Goal: Transaction & Acquisition: Purchase product/service

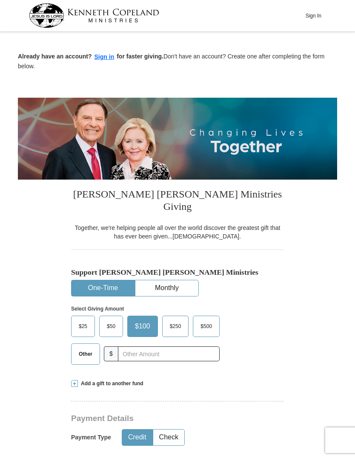
click at [313, 10] on button "Sign In" at bounding box center [314, 15] width 26 height 13
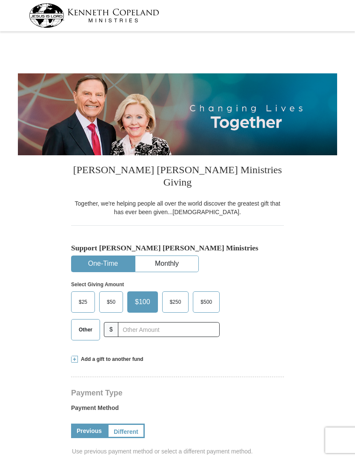
select select "TX"
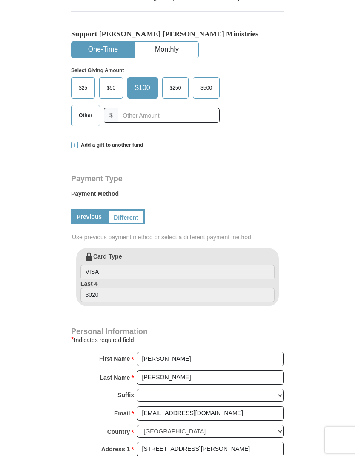
scroll to position [214, 0]
click at [134, 108] on input "text" at bounding box center [169, 115] width 102 height 15
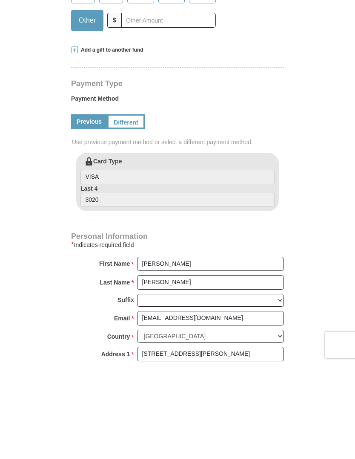
click at [110, 142] on span "Add a gift to another fund" at bounding box center [111, 145] width 66 height 7
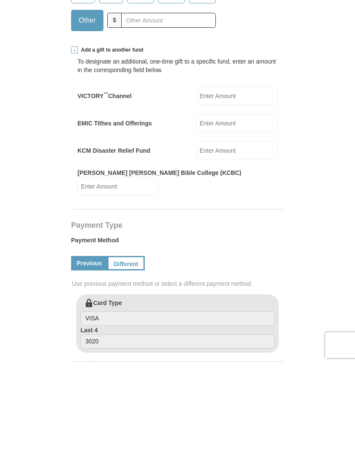
scroll to position [309, 0]
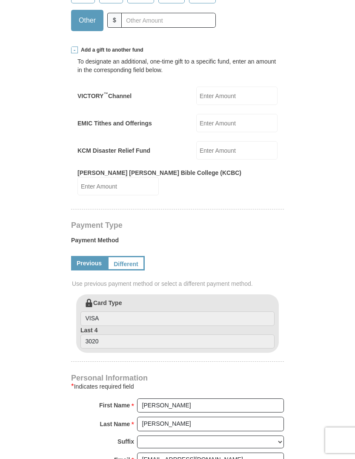
click at [230, 114] on input "EMIC Tithes and Offerings" at bounding box center [236, 123] width 81 height 18
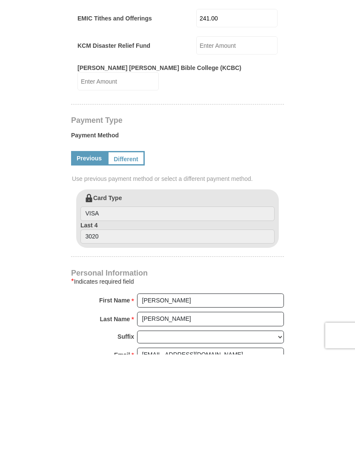
type input "241.00"
click at [129, 256] on link "Different" at bounding box center [126, 263] width 38 height 14
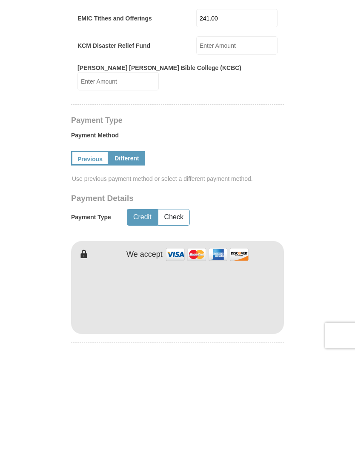
scroll to position [414, 0]
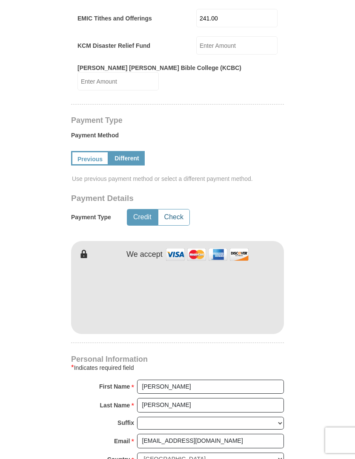
click at [176, 209] on button "Check" at bounding box center [174, 217] width 31 height 16
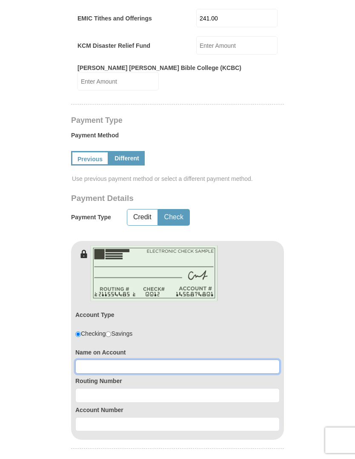
click at [86, 359] on input at bounding box center [177, 366] width 205 height 14
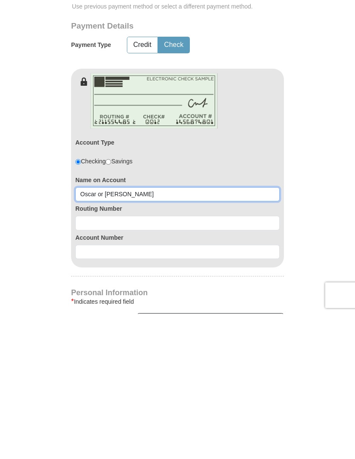
type input "Oscar or Blanca E Perez"
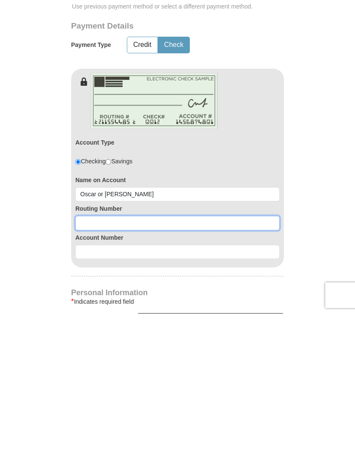
click at [91, 361] on input at bounding box center [177, 368] width 205 height 14
type input "071921891"
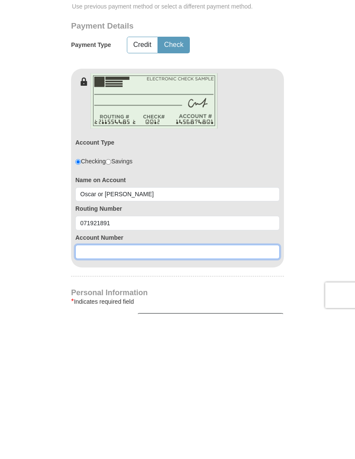
click at [89, 390] on input at bounding box center [177, 397] width 205 height 14
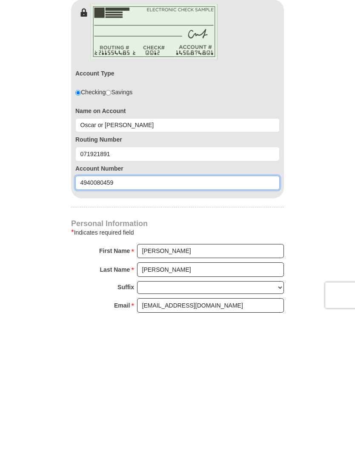
scroll to position [521, 0]
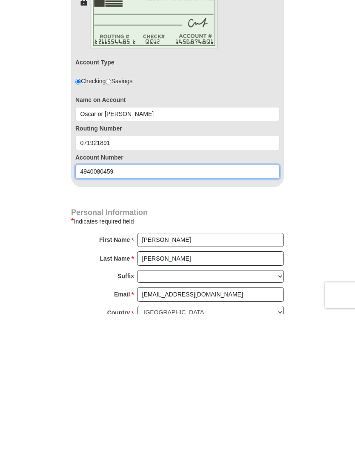
type input "4940080459"
click at [321, 197] on form "Kenneth Copeland Ministries Giving Together, we're helping people all over the …" at bounding box center [178, 130] width 320 height 1235
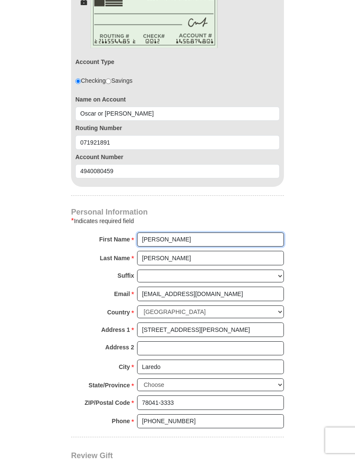
click at [143, 232] on input "Blanca" at bounding box center [210, 239] width 147 height 14
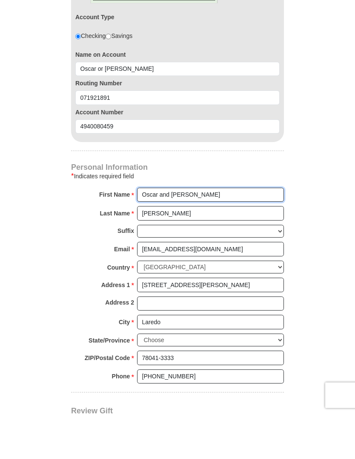
type input "Oscar and Blanca"
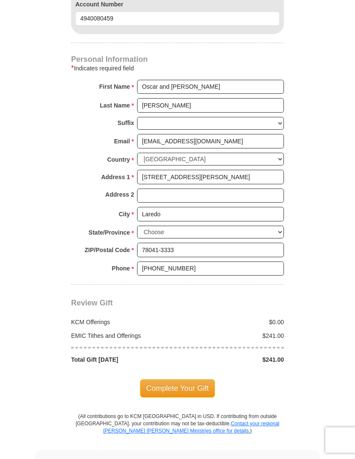
scroll to position [820, 0]
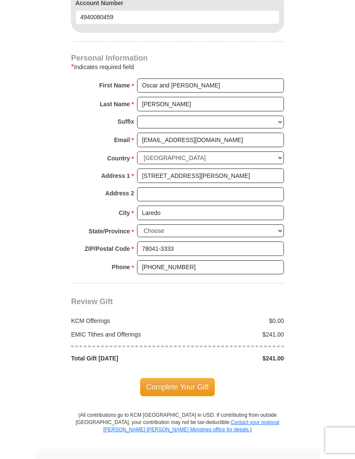
click at [182, 378] on span "Complete Your Gift" at bounding box center [177, 387] width 75 height 18
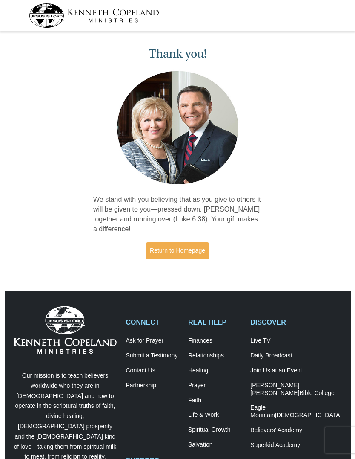
click at [179, 248] on link "Return to Homepage" at bounding box center [177, 250] width 63 height 17
